Goal: Check status

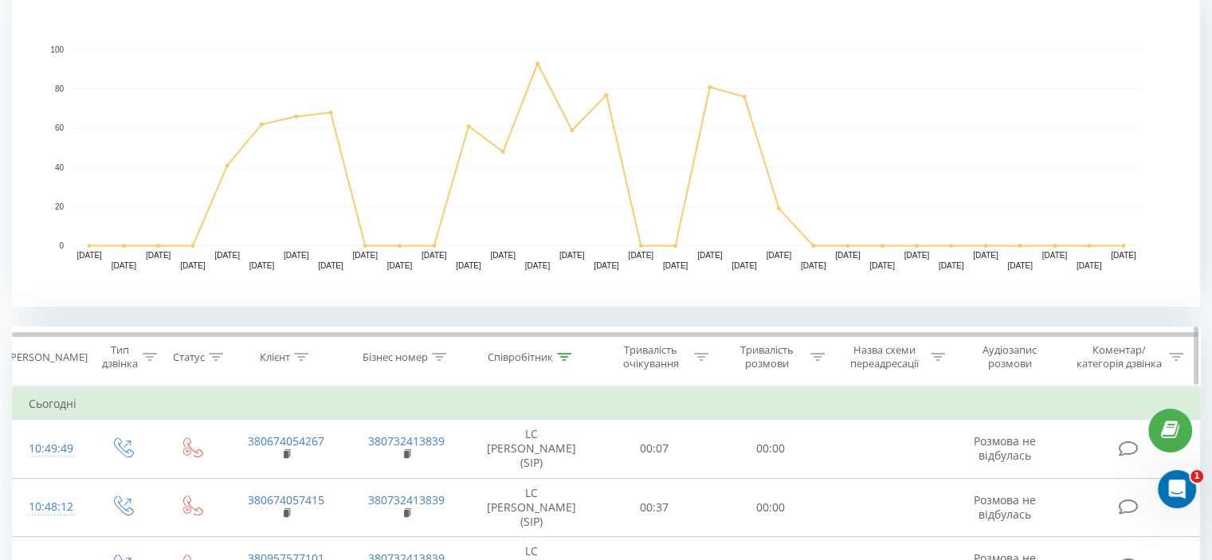
scroll to position [399, 0]
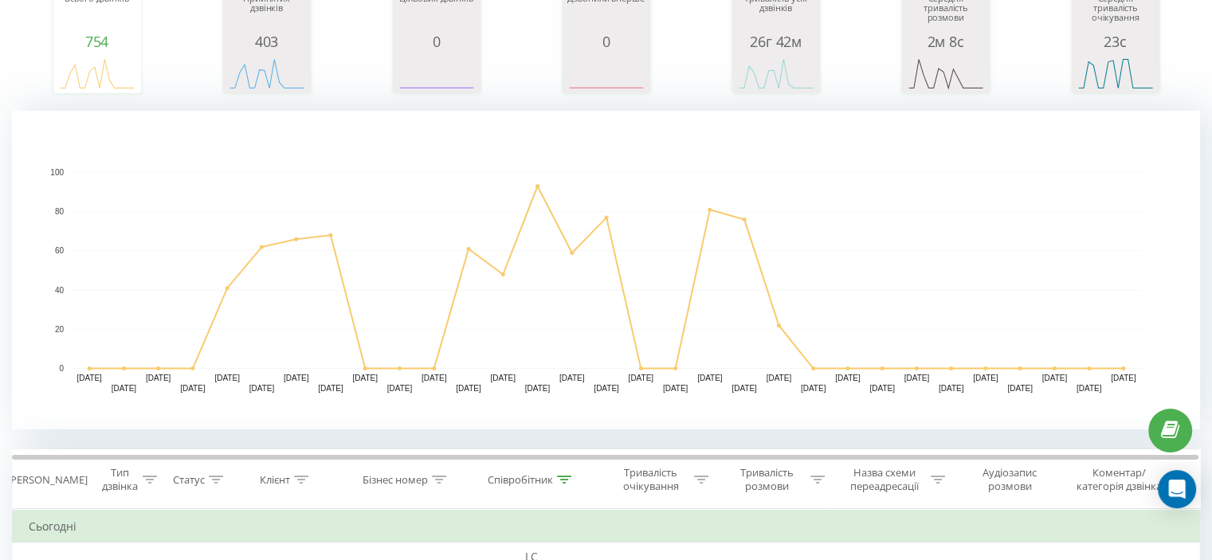
scroll to position [239, 0]
